Goal: Use online tool/utility: Utilize a website feature to perform a specific function

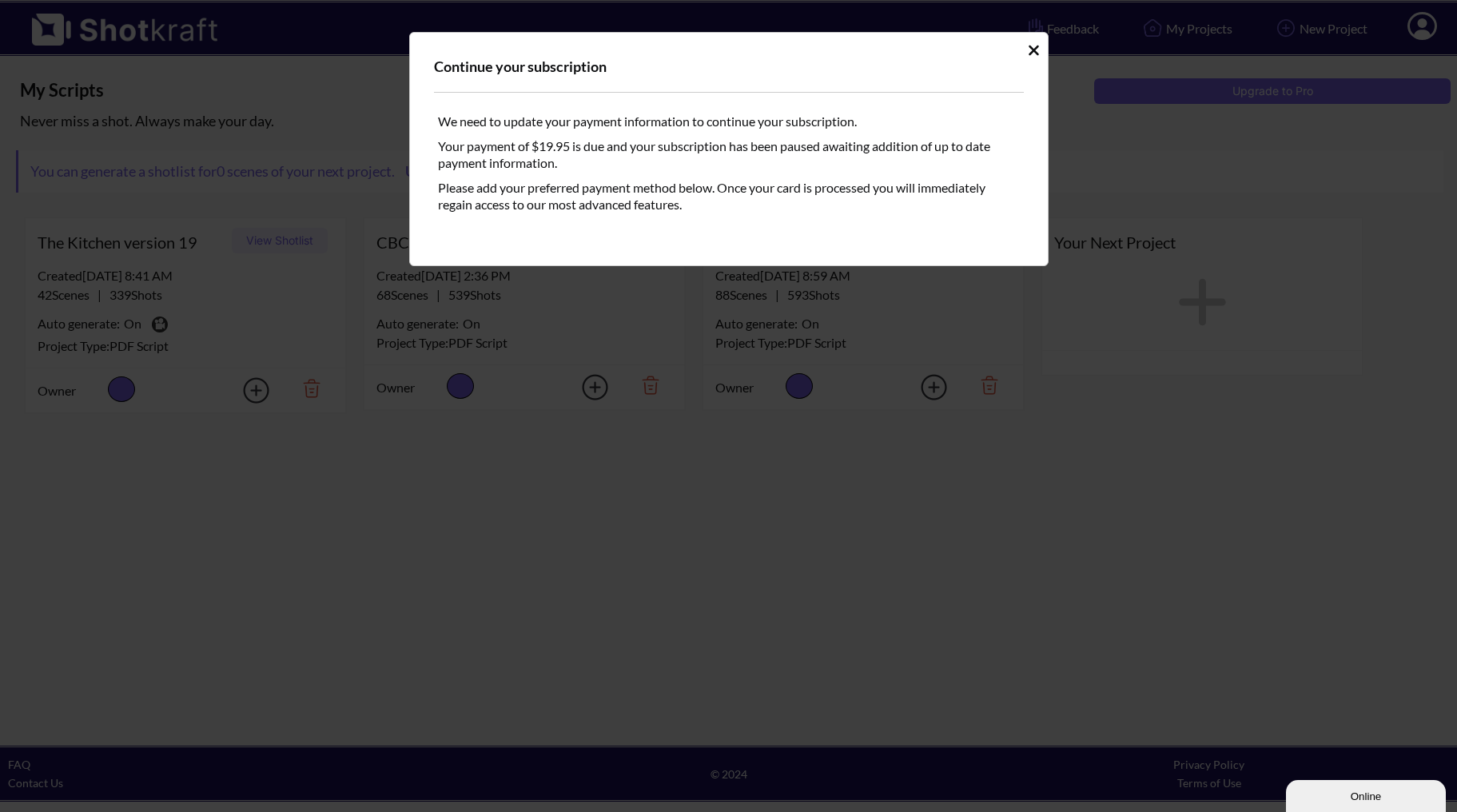
click at [1033, 47] on icon "Idle Modal" at bounding box center [1033, 50] width 12 height 16
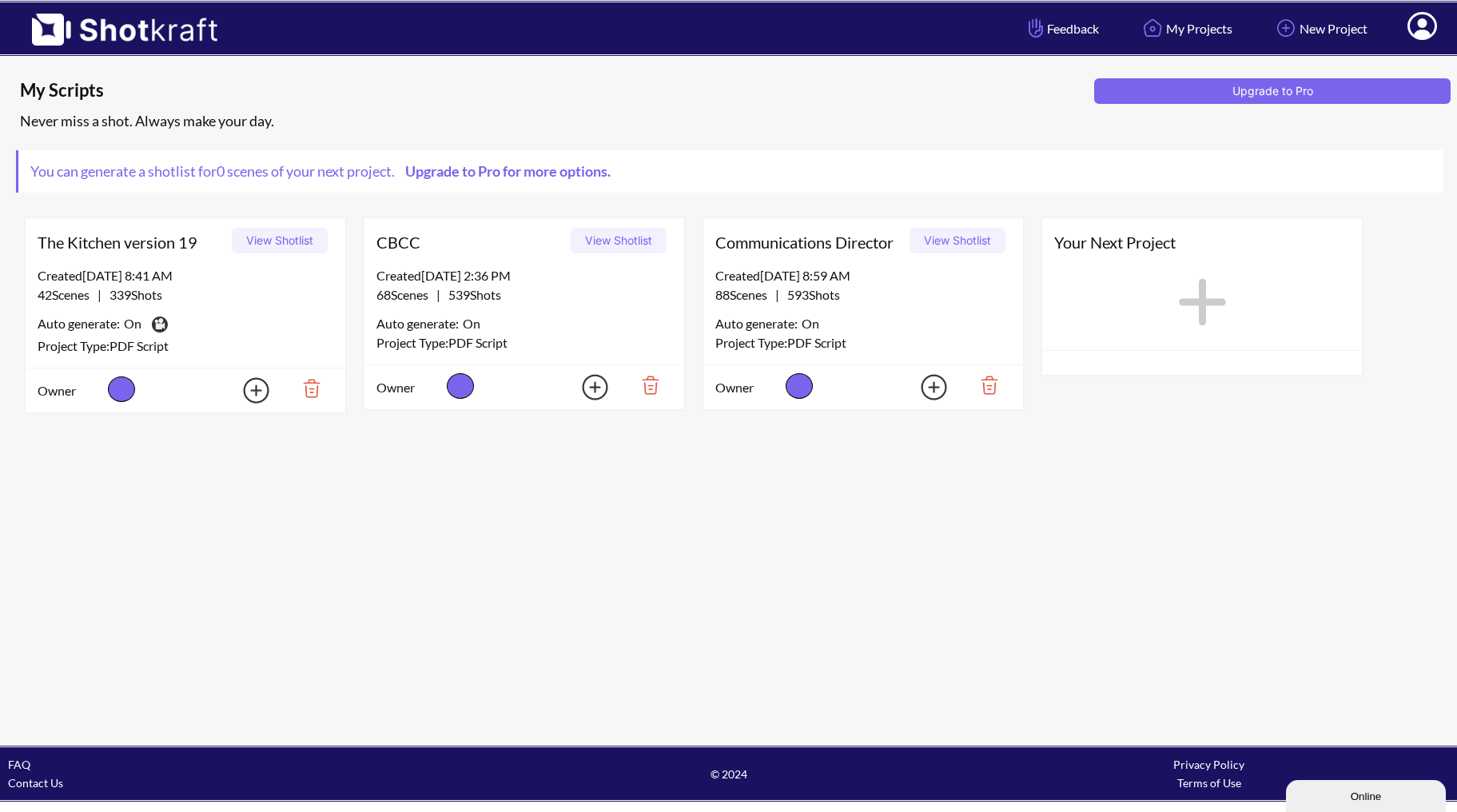
click at [1208, 310] on icon at bounding box center [1202, 302] width 65 height 72
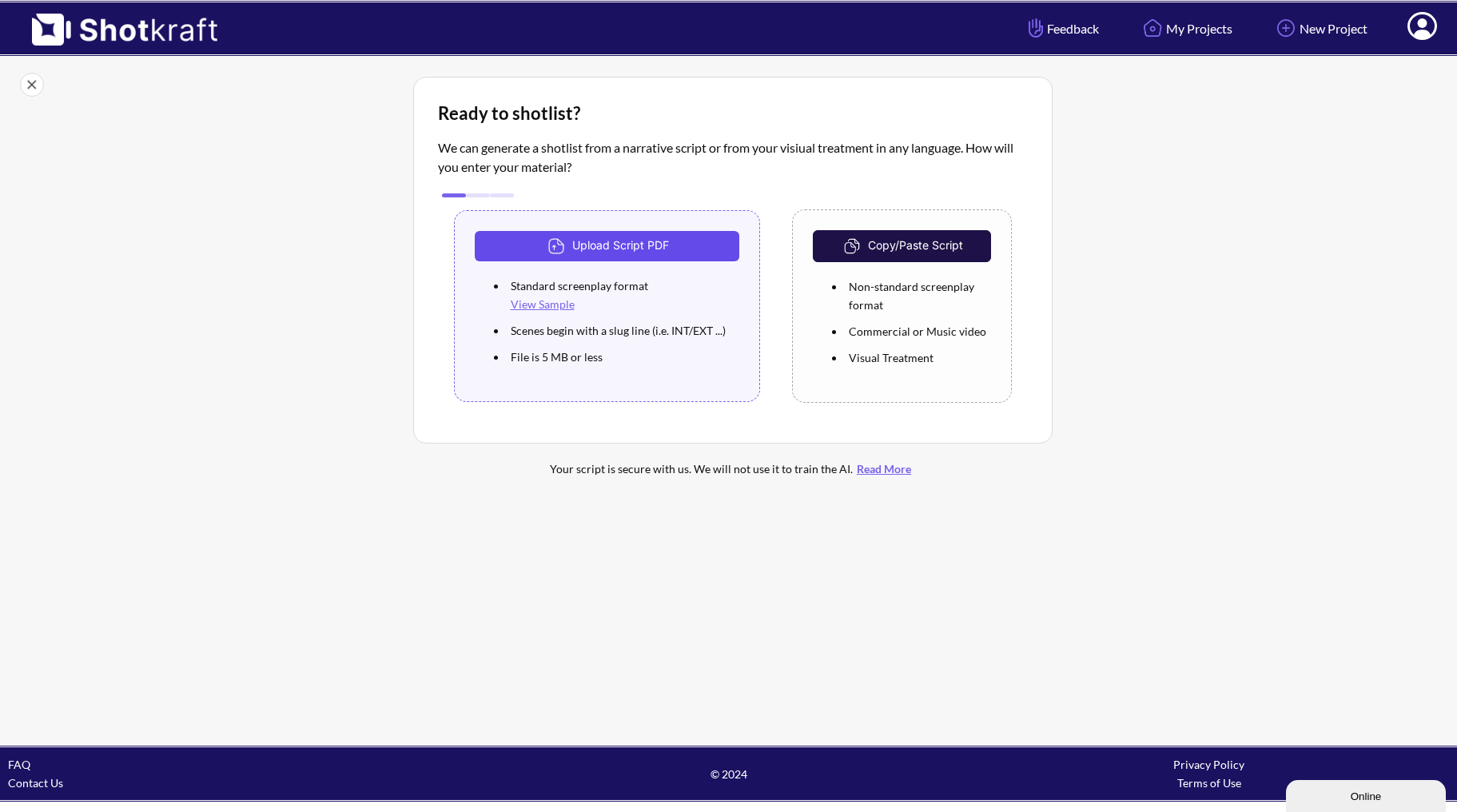
click at [630, 248] on button "Upload Script PDF" at bounding box center [606, 246] width 265 height 31
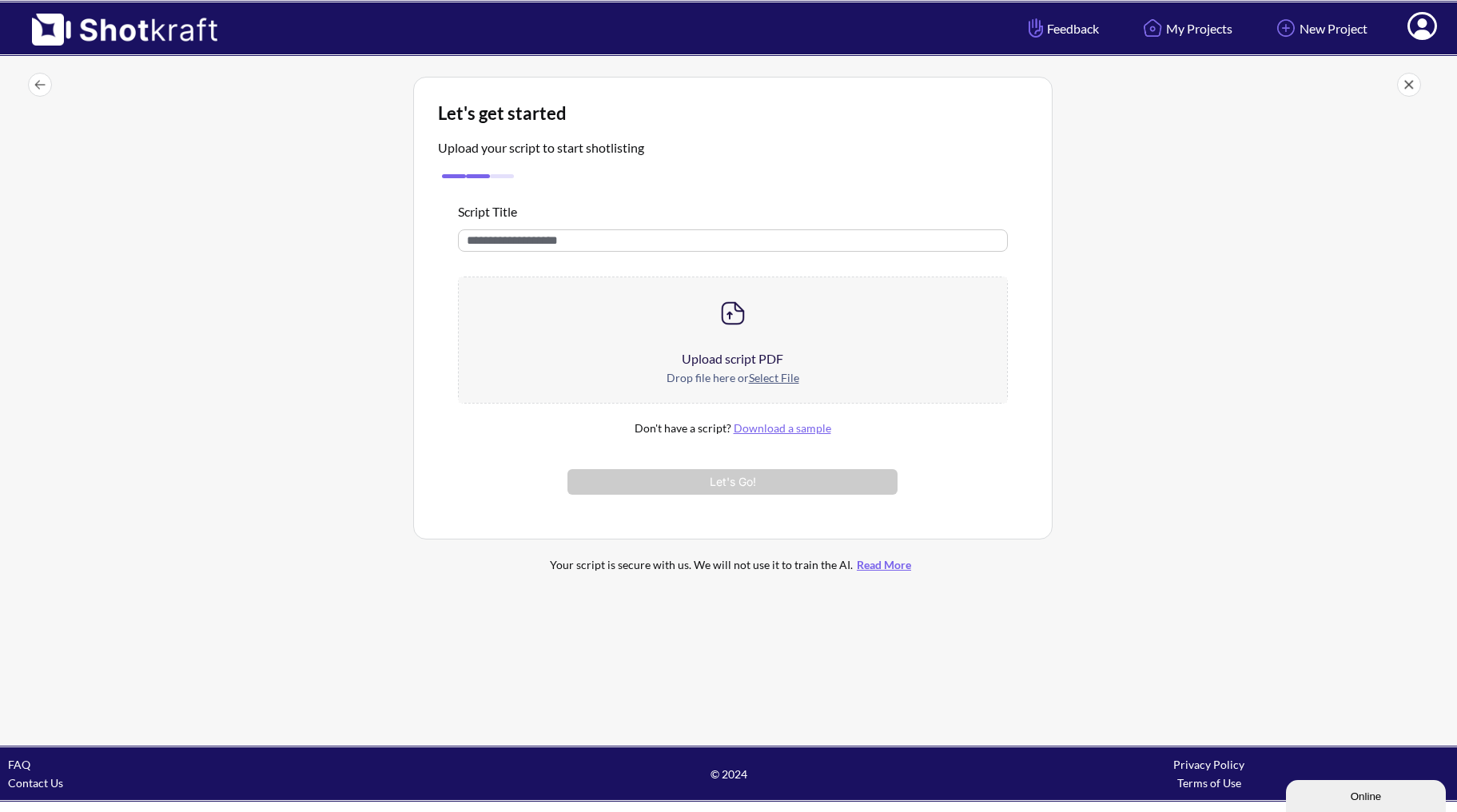
click at [603, 247] on input "text" at bounding box center [732, 241] width 550 height 23
click at [660, 243] on input "**********" at bounding box center [732, 241] width 550 height 23
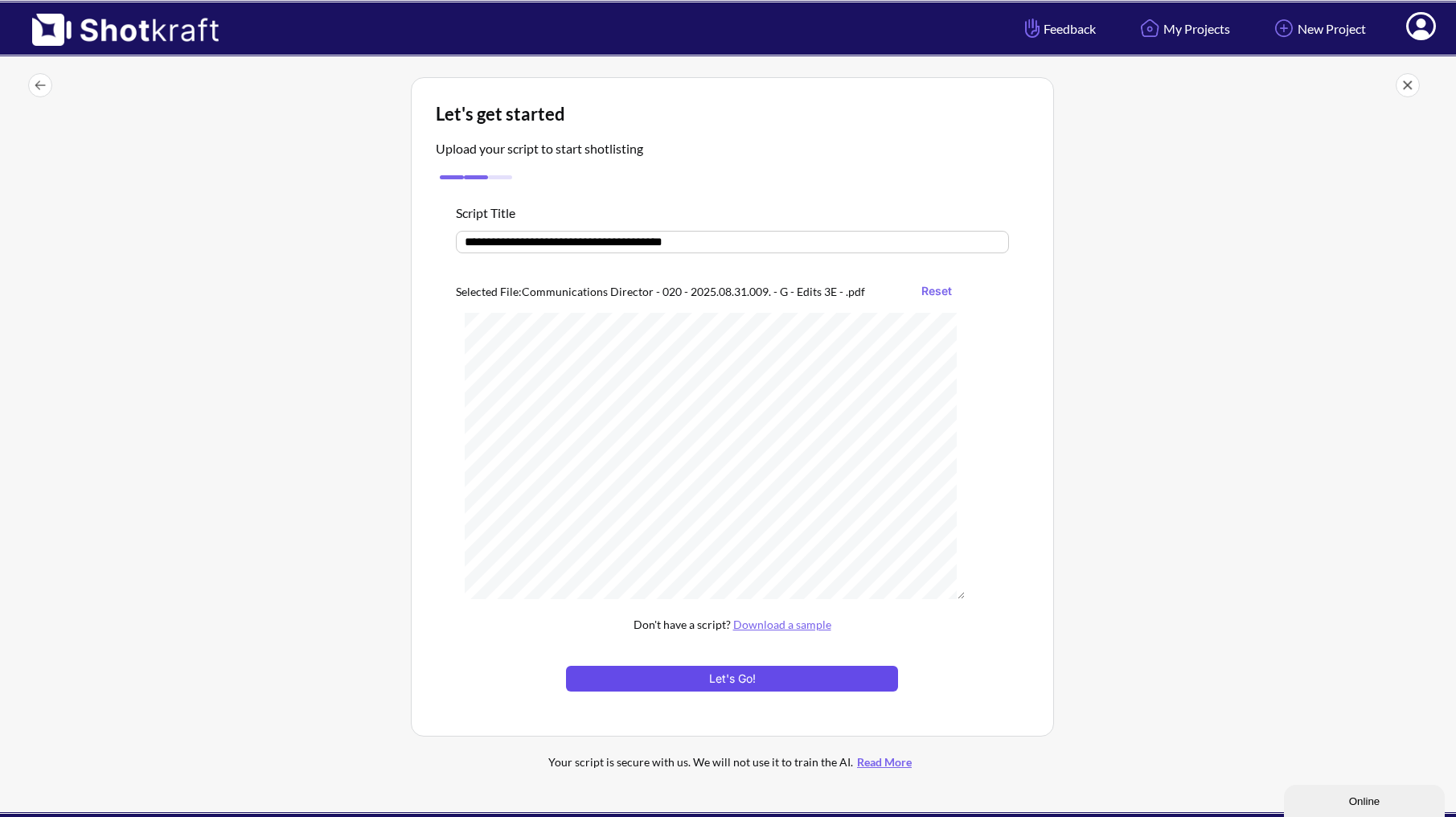
type input "**********"
click at [709, 681] on button "Let's Go!" at bounding box center [732, 678] width 331 height 26
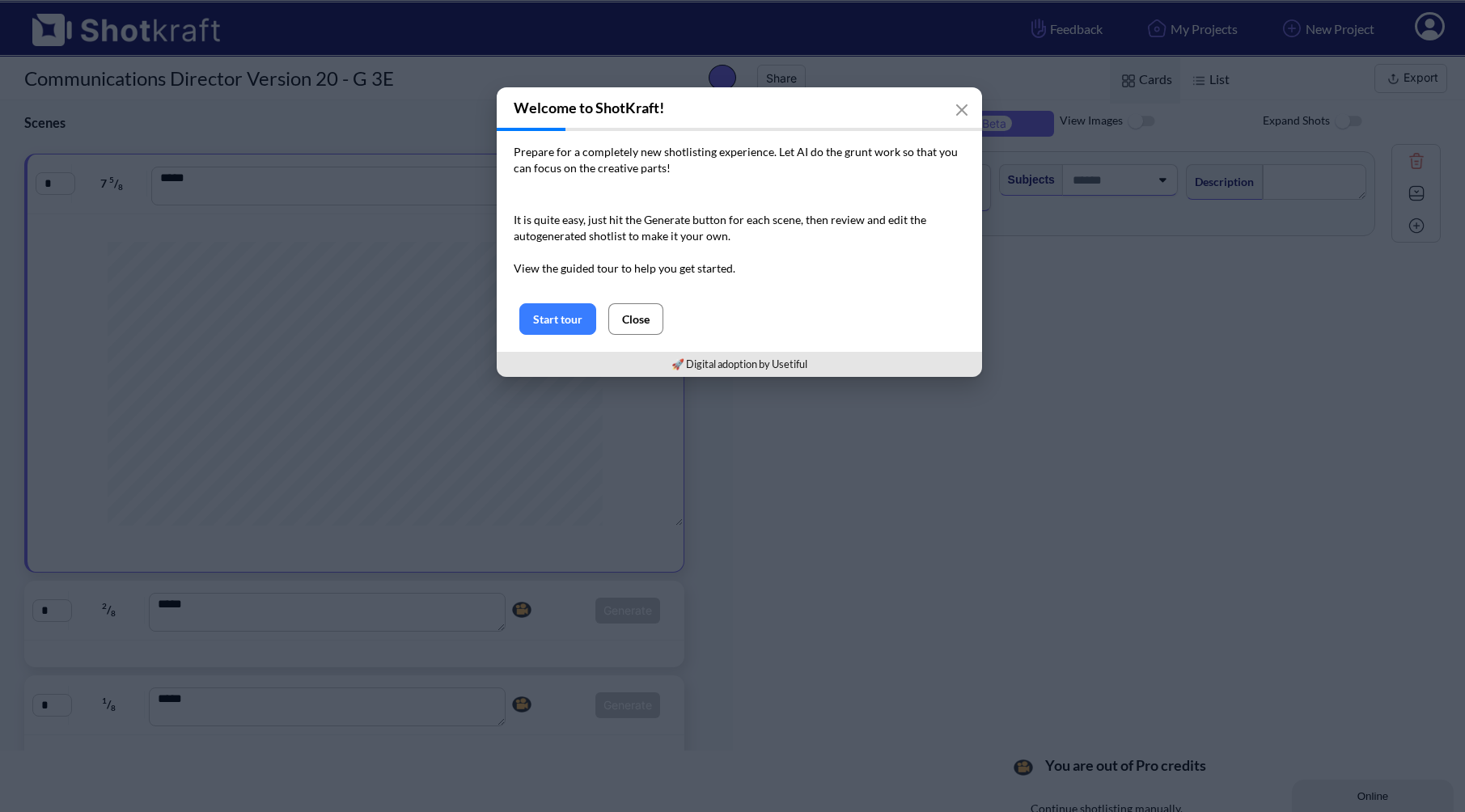
click at [627, 318] on button "Close" at bounding box center [636, 319] width 55 height 32
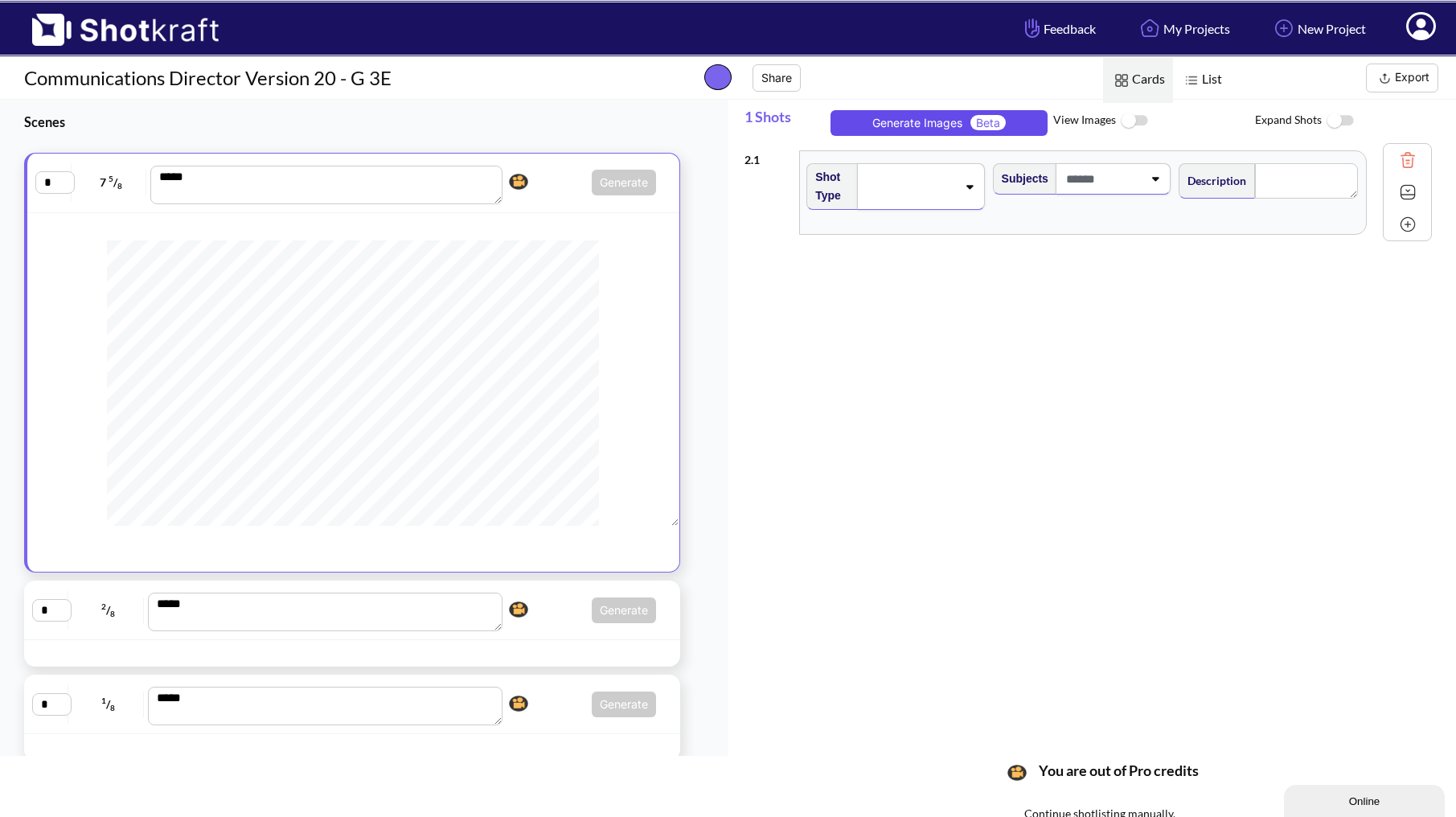
click at [1010, 129] on button "Generate Images Beta" at bounding box center [938, 122] width 217 height 26
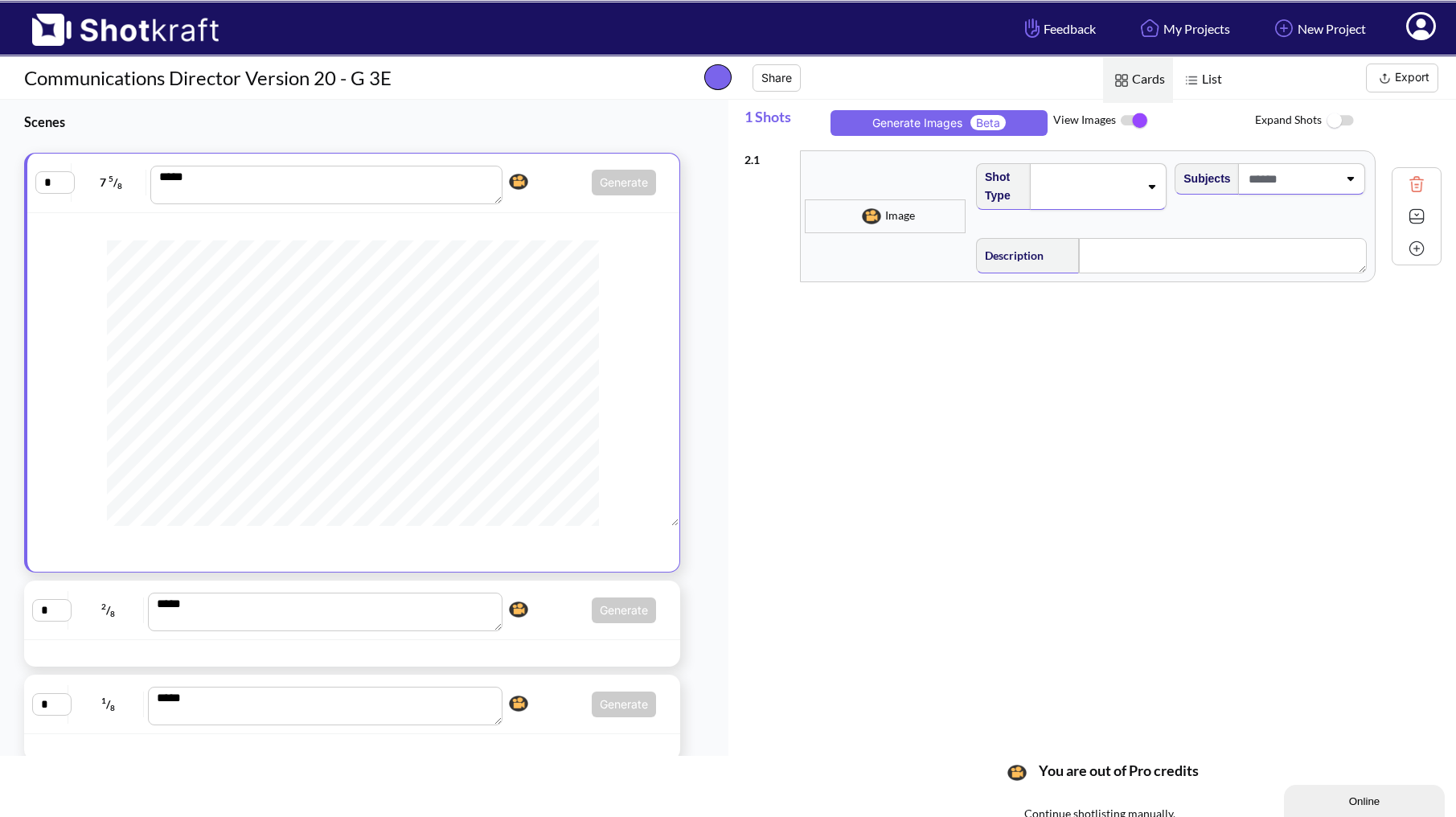
click at [887, 229] on span "You ran out of credits, please click here to upgrade to Pro. Image" at bounding box center [885, 216] width 161 height 33
click at [887, 229] on span "You ran out of credits, please click here to upgrade to Pro. Image" at bounding box center [887, 216] width 161 height 33
